Goal: Find specific page/section: Find specific page/section

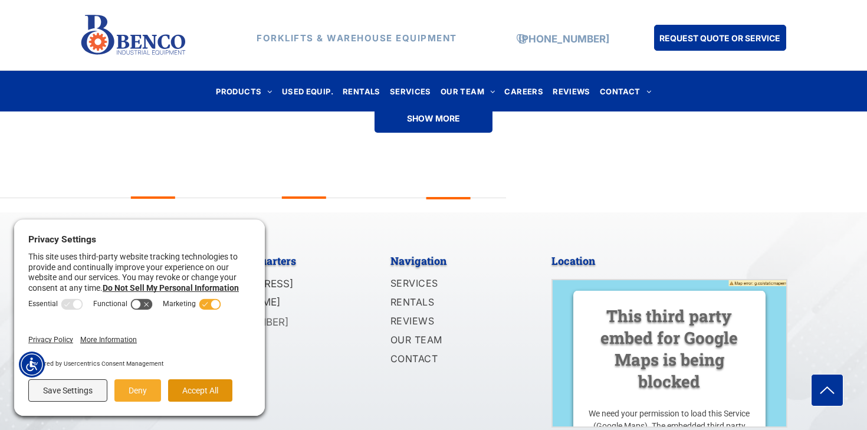
click at [190, 393] on button "Accept All" at bounding box center [200, 390] width 64 height 22
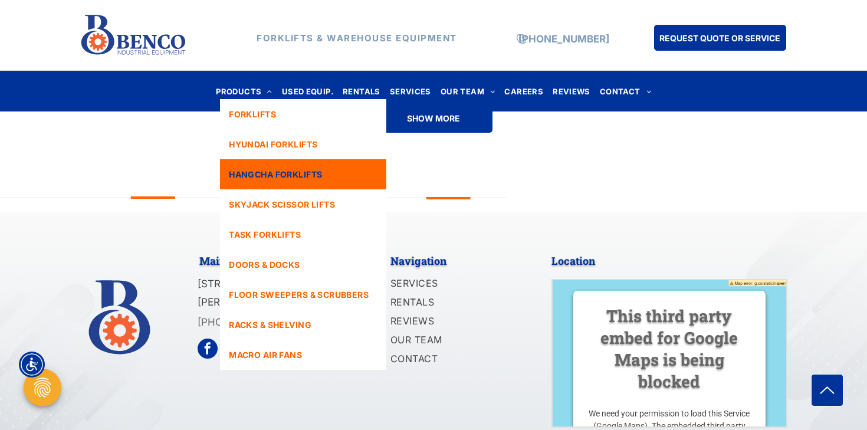
click at [269, 182] on link "HANGCHA FORKLIFTS" at bounding box center [303, 174] width 166 height 30
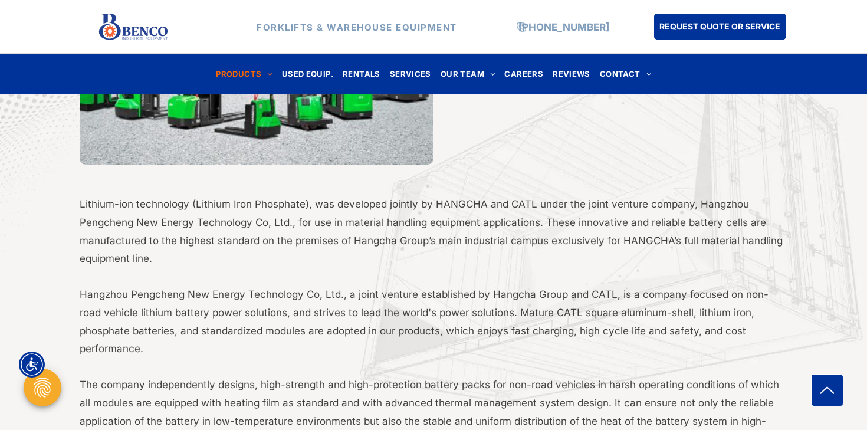
scroll to position [976, 0]
